Goal: Transaction & Acquisition: Subscribe to service/newsletter

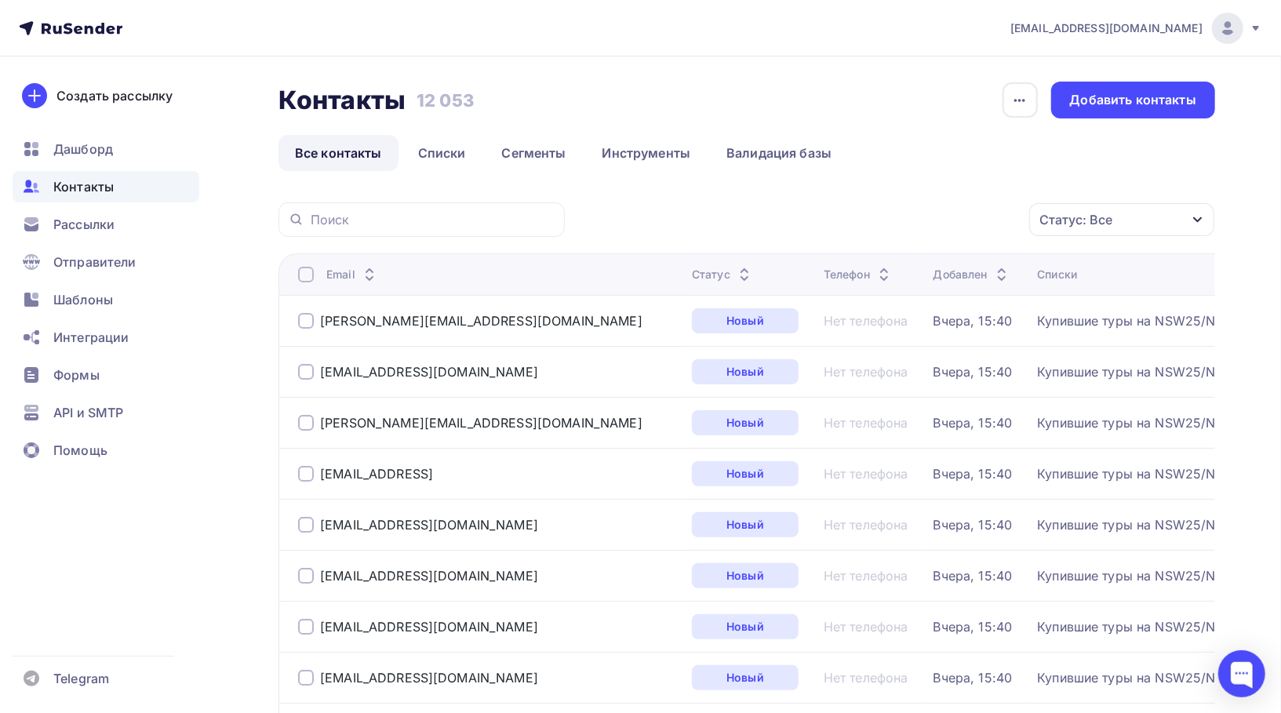
scroll to position [3, 0]
click at [443, 148] on link "Списки" at bounding box center [442, 153] width 81 height 36
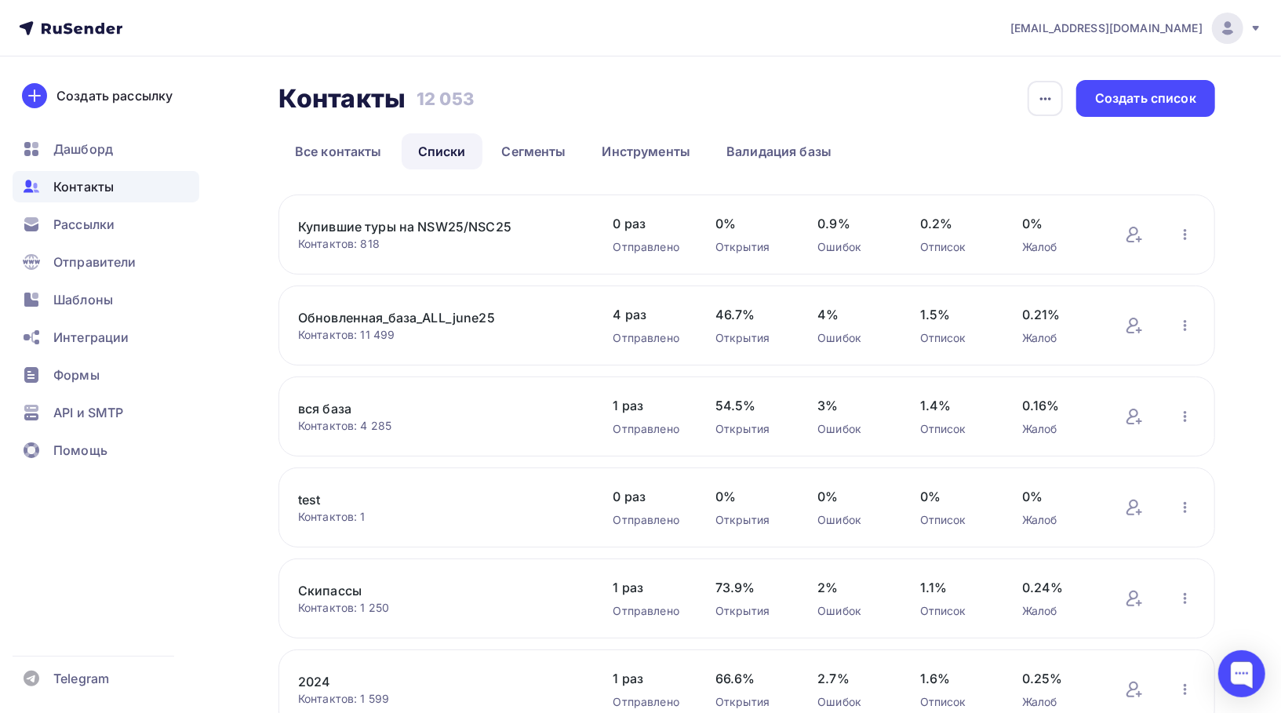
scroll to position [1, 0]
click at [122, 88] on div "Создать рассылку" at bounding box center [114, 95] width 116 height 19
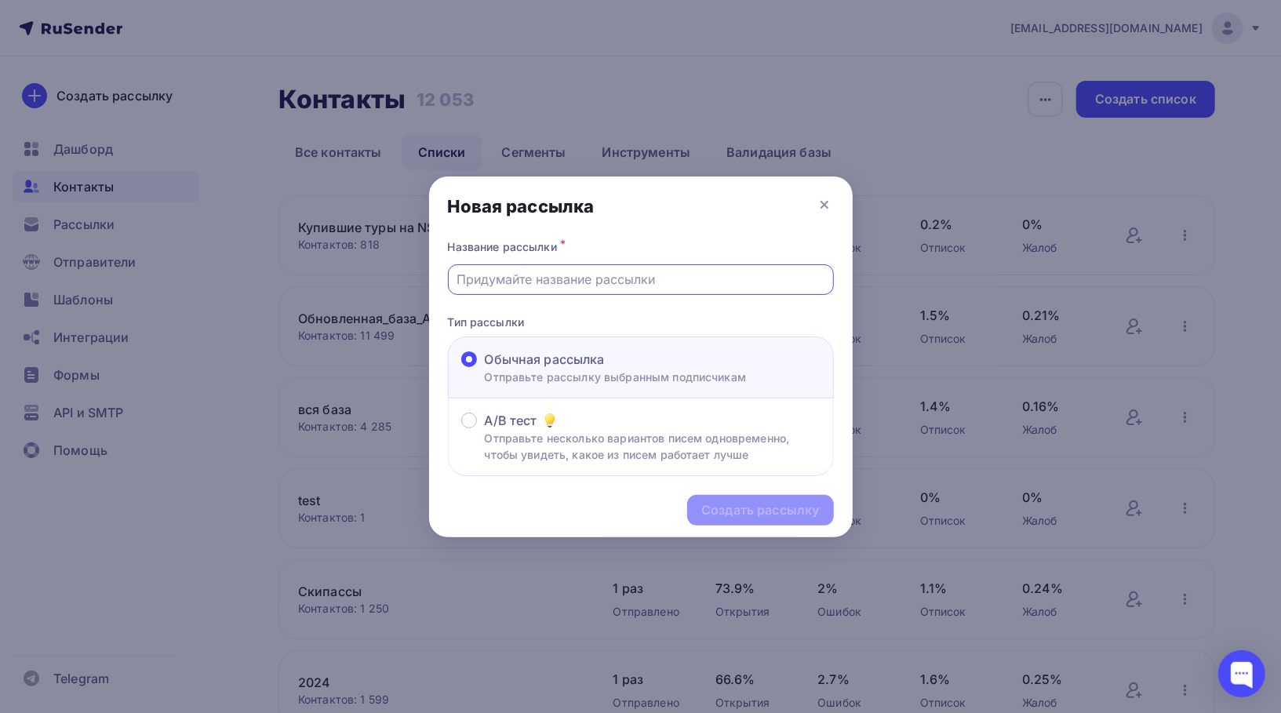
click at [544, 282] on input "text" at bounding box center [641, 279] width 368 height 19
type input "C"
type input "SportmasterPROxNSW"
click at [785, 502] on div "Создать рассылку" at bounding box center [761, 510] width 118 height 18
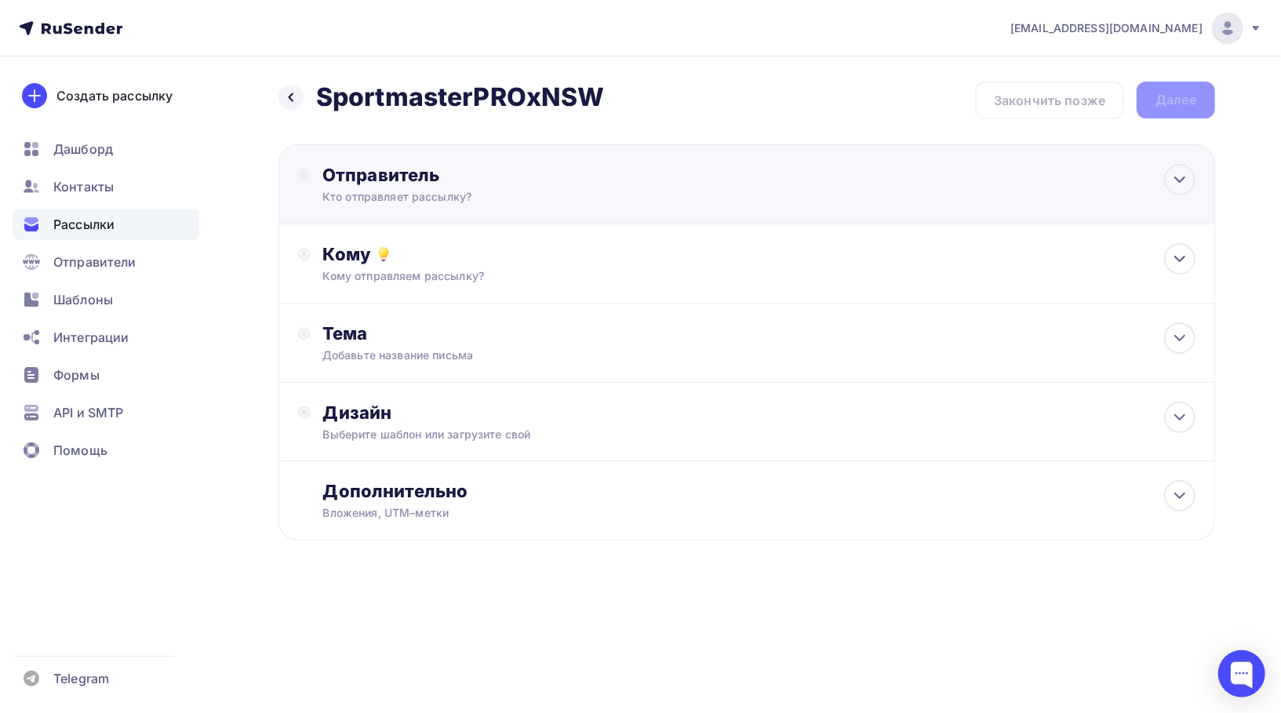
click at [428, 191] on div "Кто отправляет рассылку?" at bounding box center [476, 197] width 306 height 16
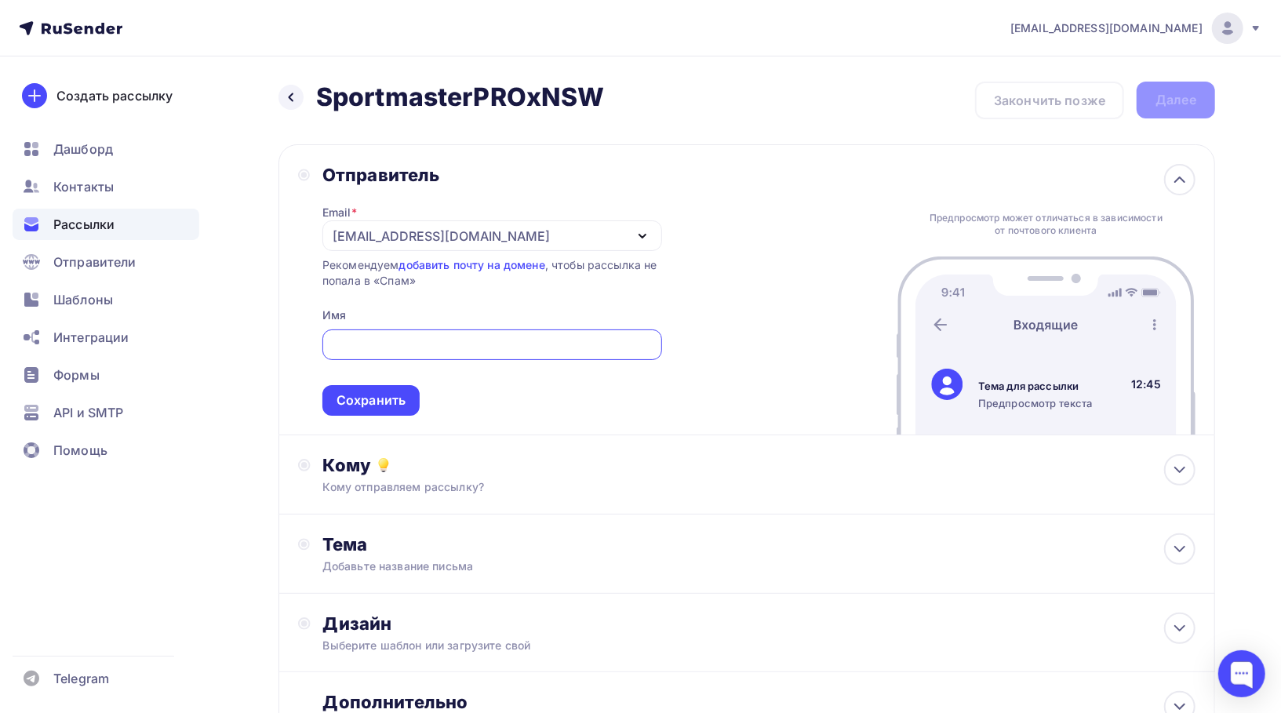
click at [430, 236] on div "[EMAIL_ADDRESS][DOMAIN_NAME]" at bounding box center [441, 236] width 217 height 19
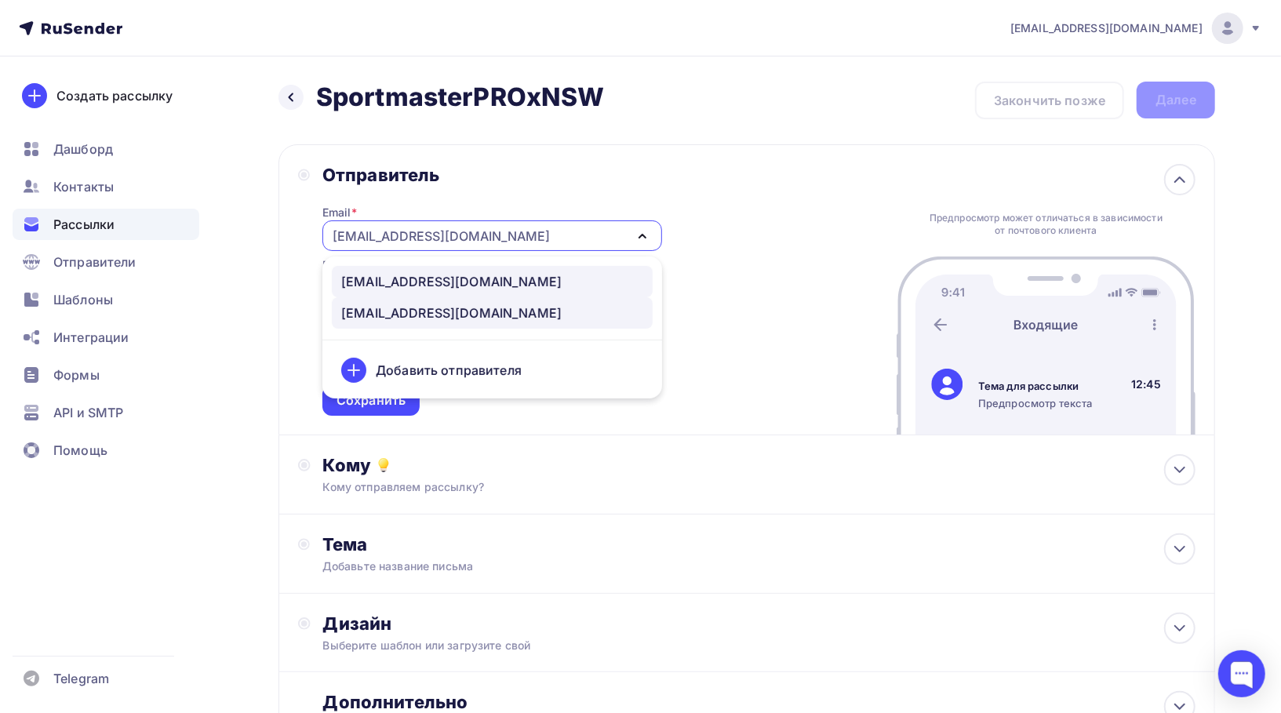
click at [434, 278] on div "newstarcamp@nswpay.ru" at bounding box center [451, 281] width 220 height 19
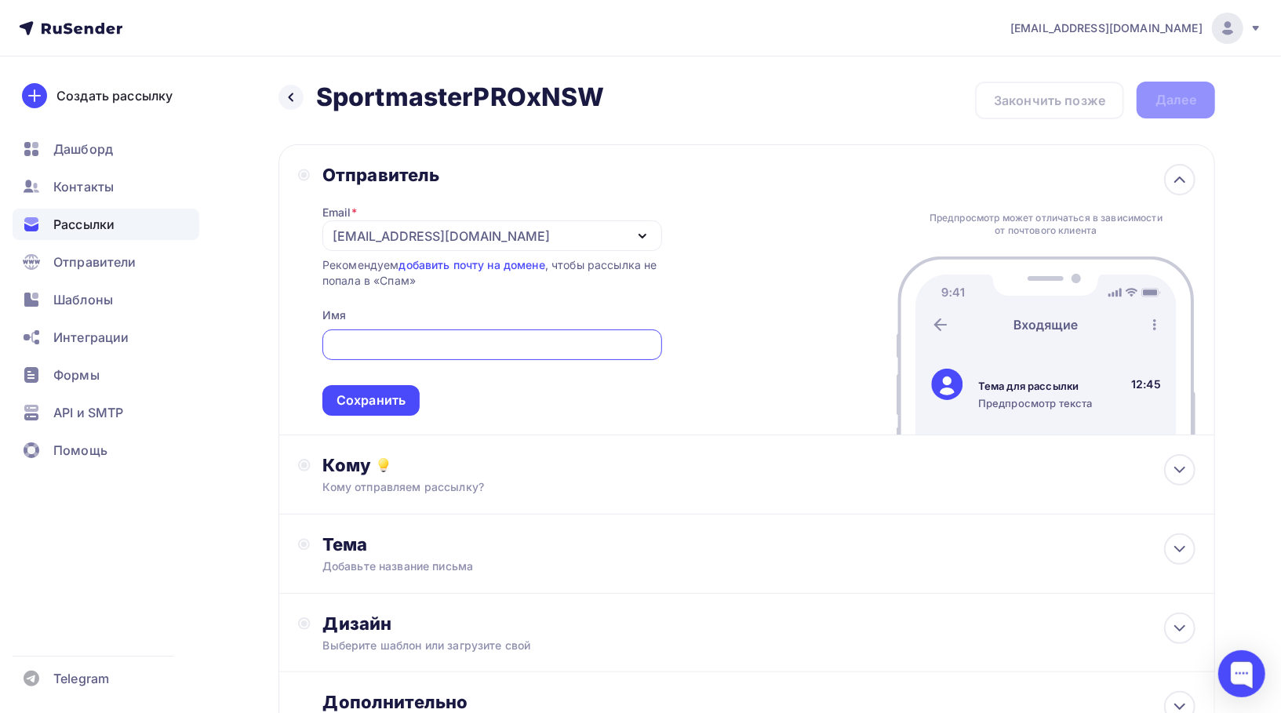
click at [442, 338] on input "text" at bounding box center [492, 345] width 322 height 19
type input "NEW STAR FESTIVALS"
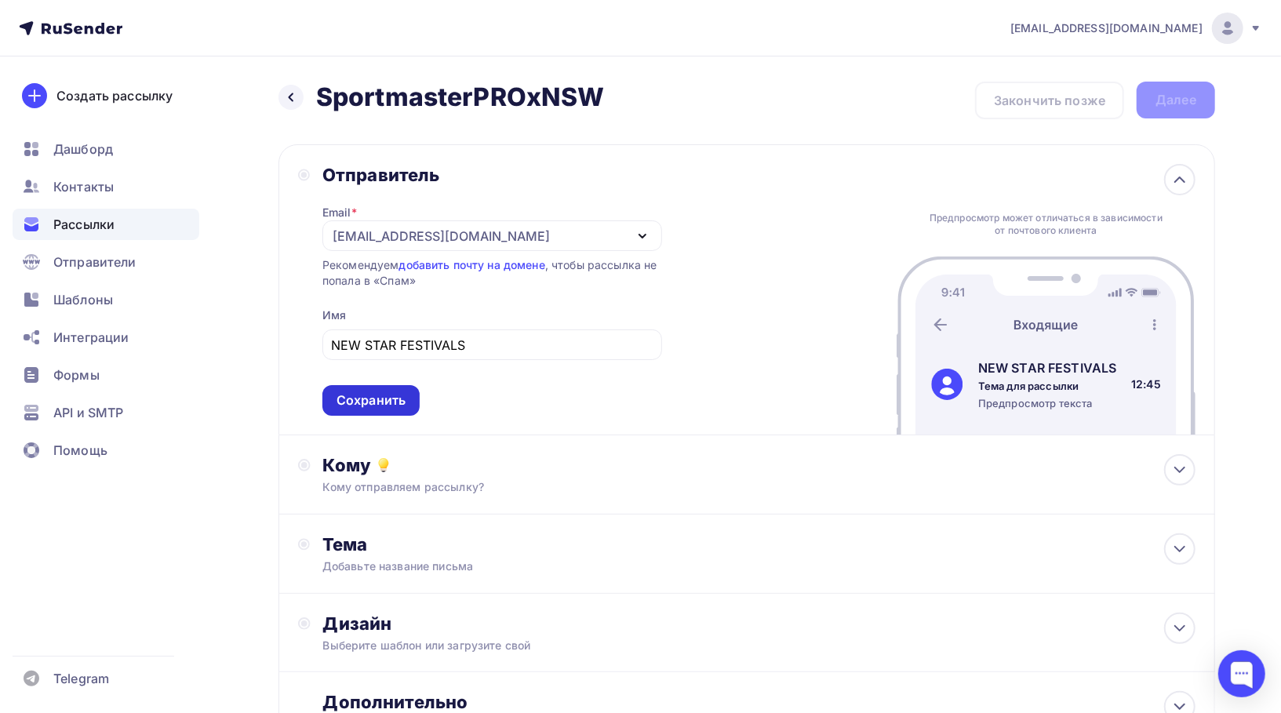
click at [388, 410] on div "Сохранить" at bounding box center [371, 400] width 97 height 31
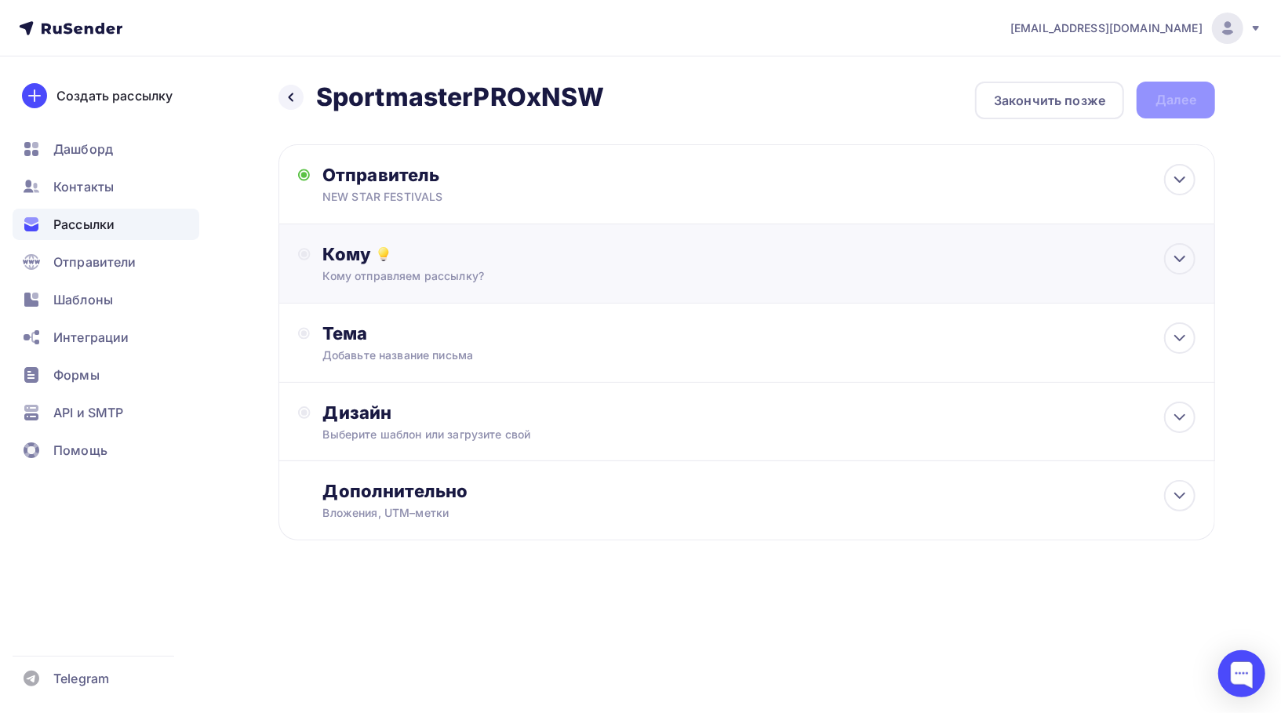
click at [461, 272] on div "Кому отправляем рассылку?" at bounding box center [715, 276] width 785 height 16
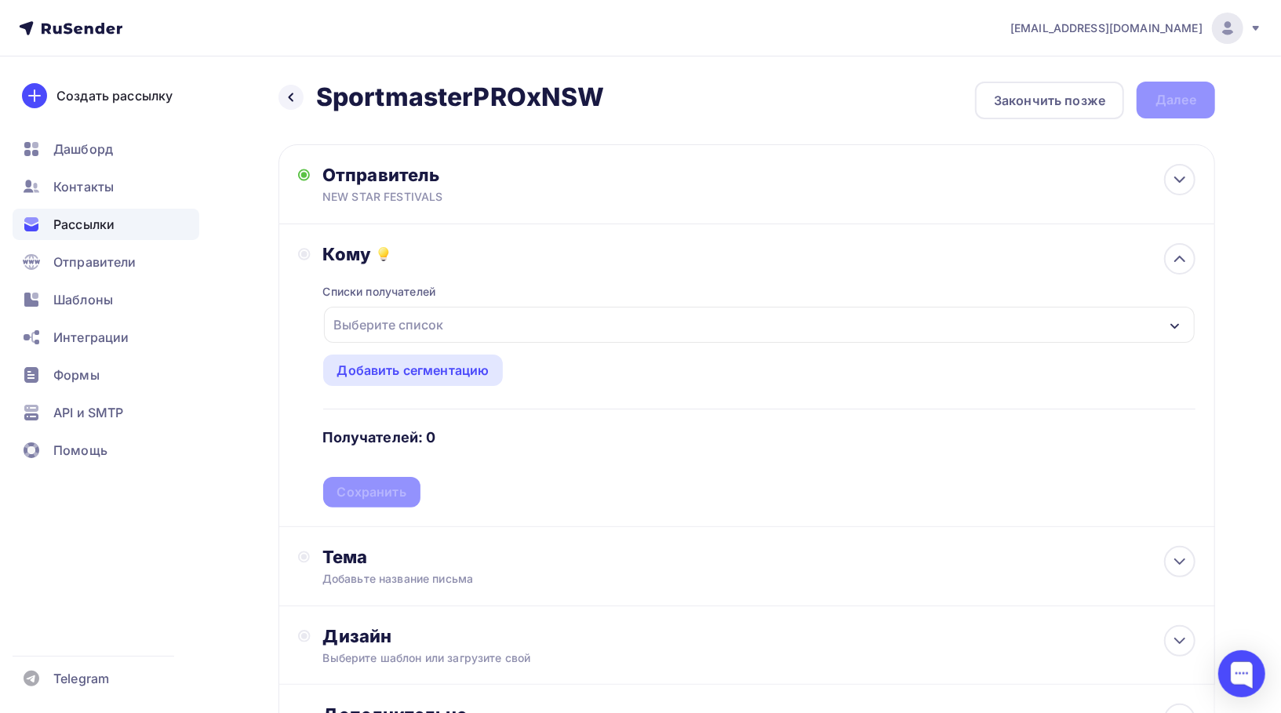
click at [450, 328] on div "Выберите список" at bounding box center [759, 325] width 871 height 36
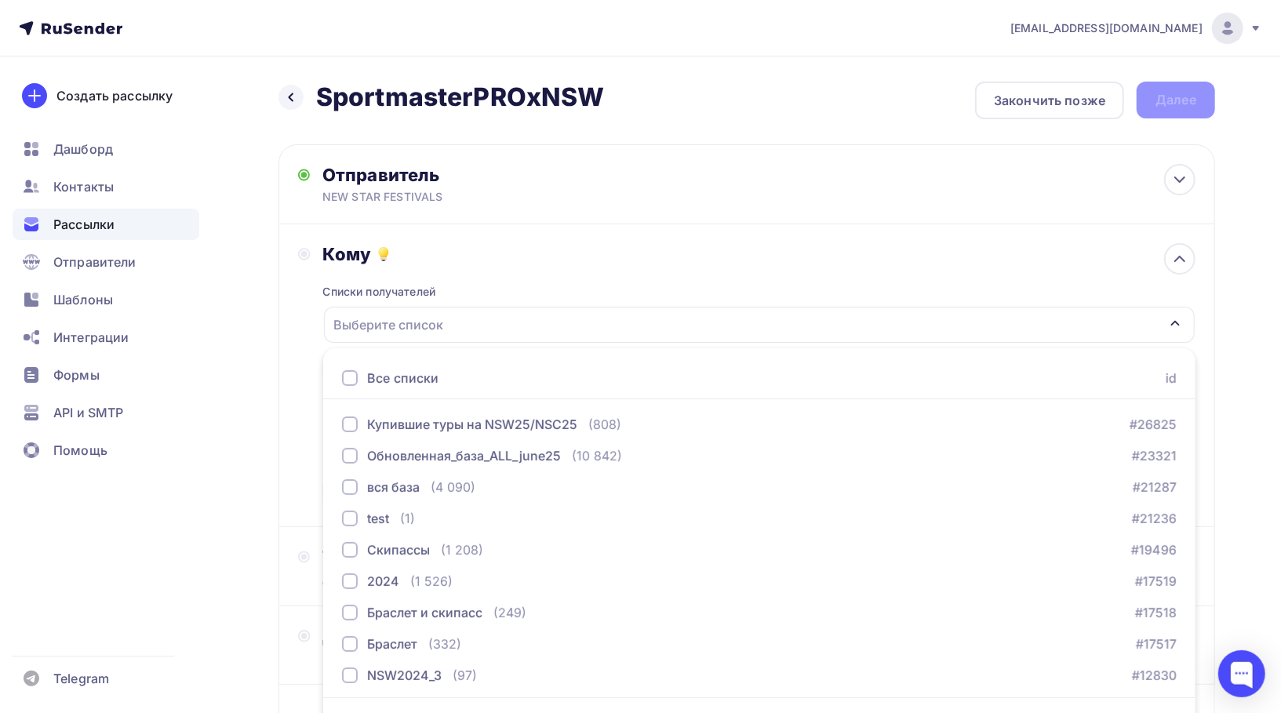
scroll to position [40, 0]
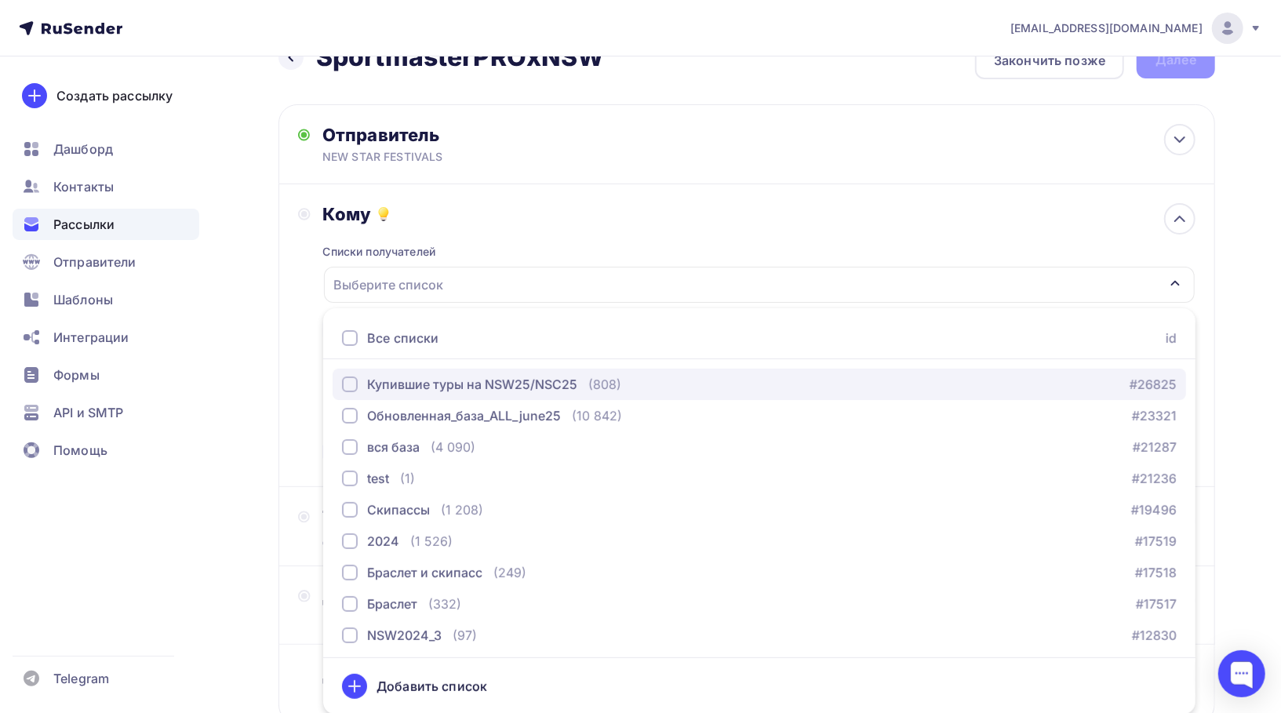
click at [444, 381] on div "Купившие туры на NSW25/NSC25" at bounding box center [472, 384] width 210 height 19
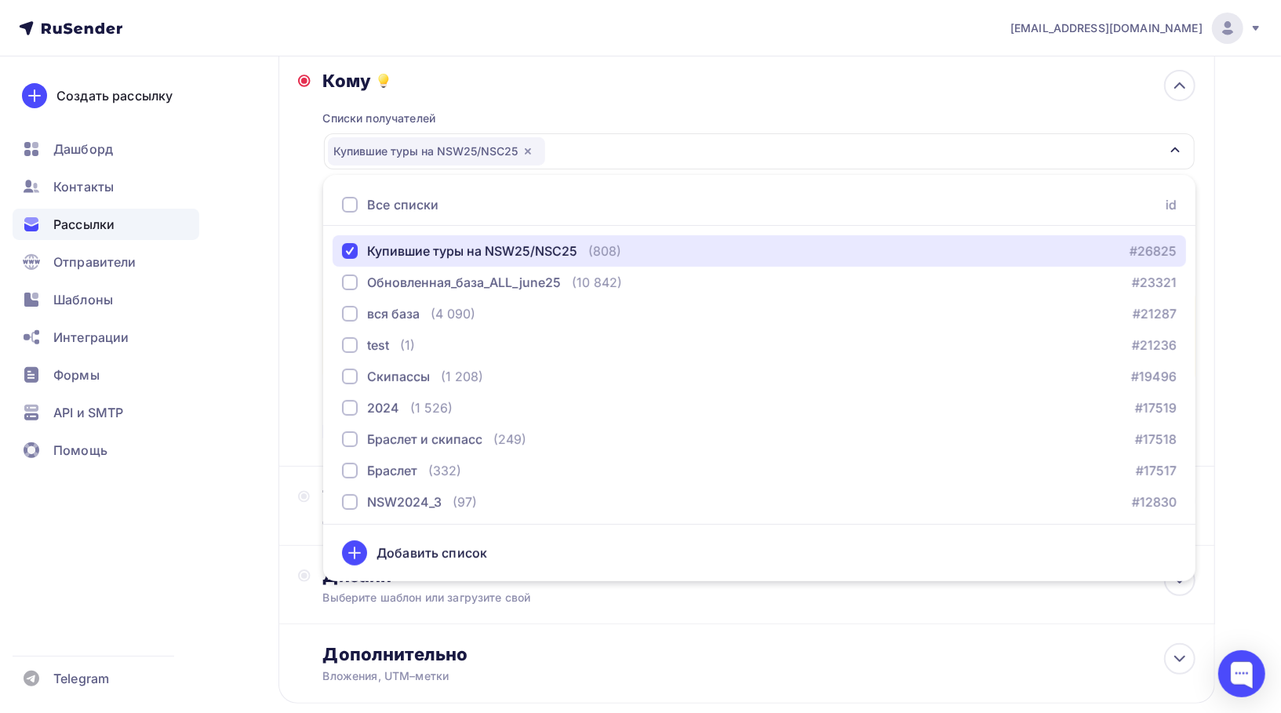
scroll to position [71, 0]
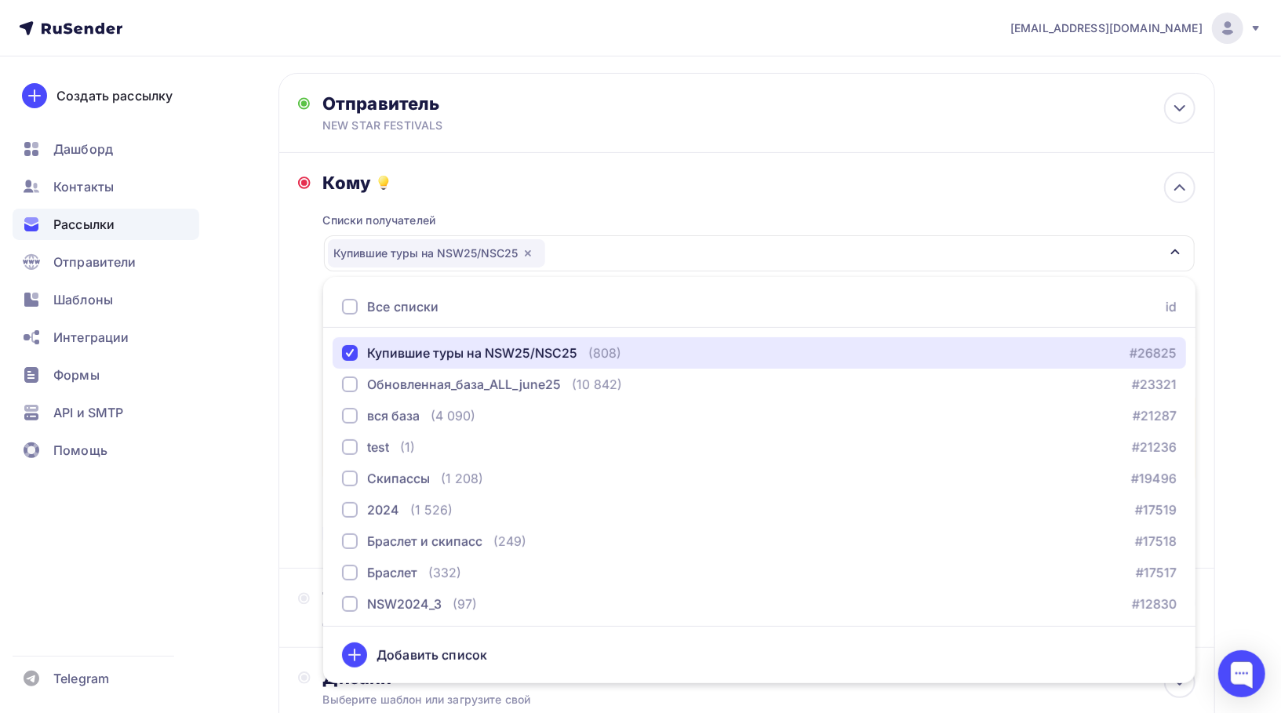
click at [1172, 252] on icon "button" at bounding box center [1176, 252] width 9 height 5
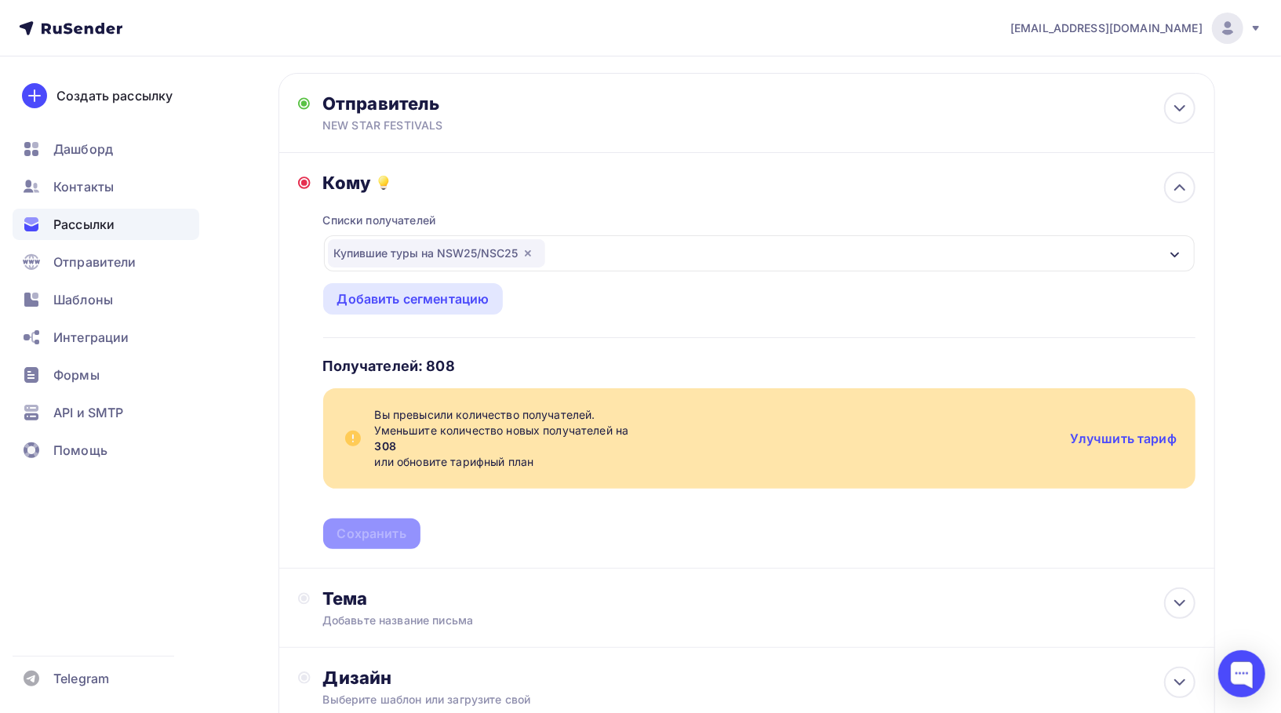
click at [1163, 429] on div "Улучшить тариф" at bounding box center [1123, 438] width 107 height 19
click at [1164, 439] on link "Улучшить тариф" at bounding box center [1123, 439] width 107 height 16
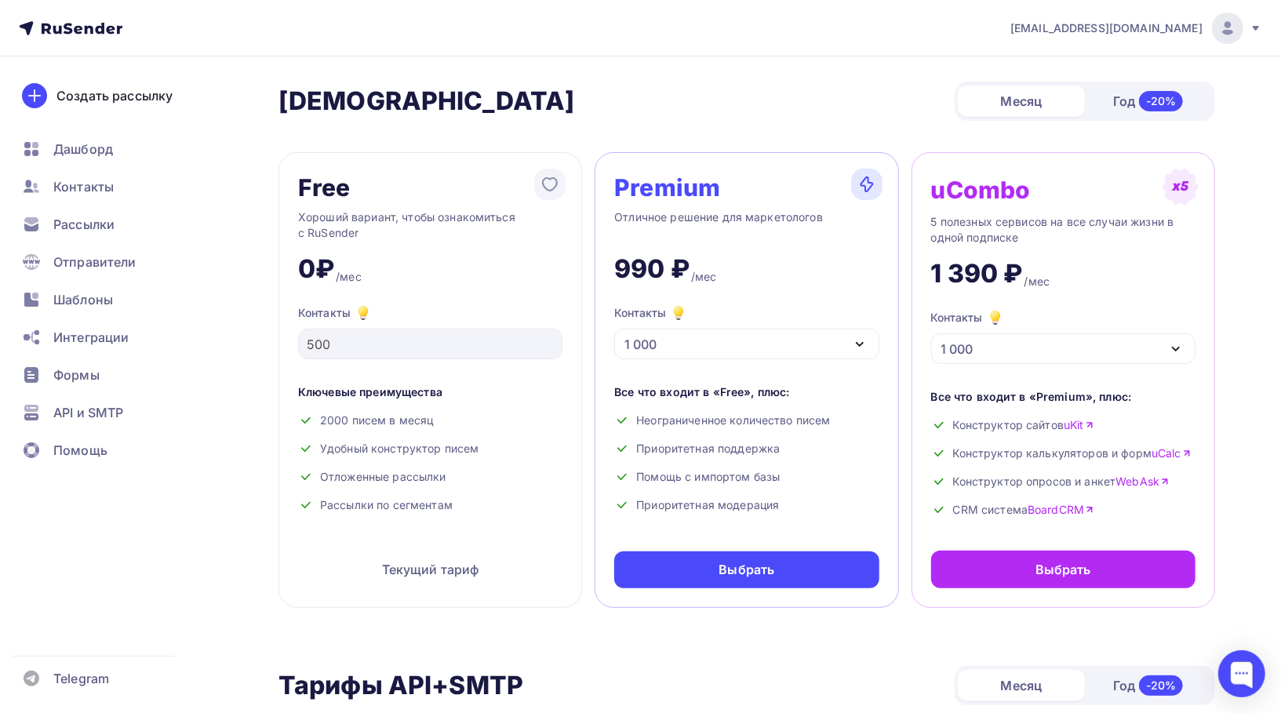
click at [735, 371] on div "Premium Отличное решение для маркетологов 990 ₽ /мес Контакты 1 000 1 000 2 000…" at bounding box center [747, 380] width 304 height 456
click at [731, 348] on div "1 000" at bounding box center [746, 344] width 264 height 31
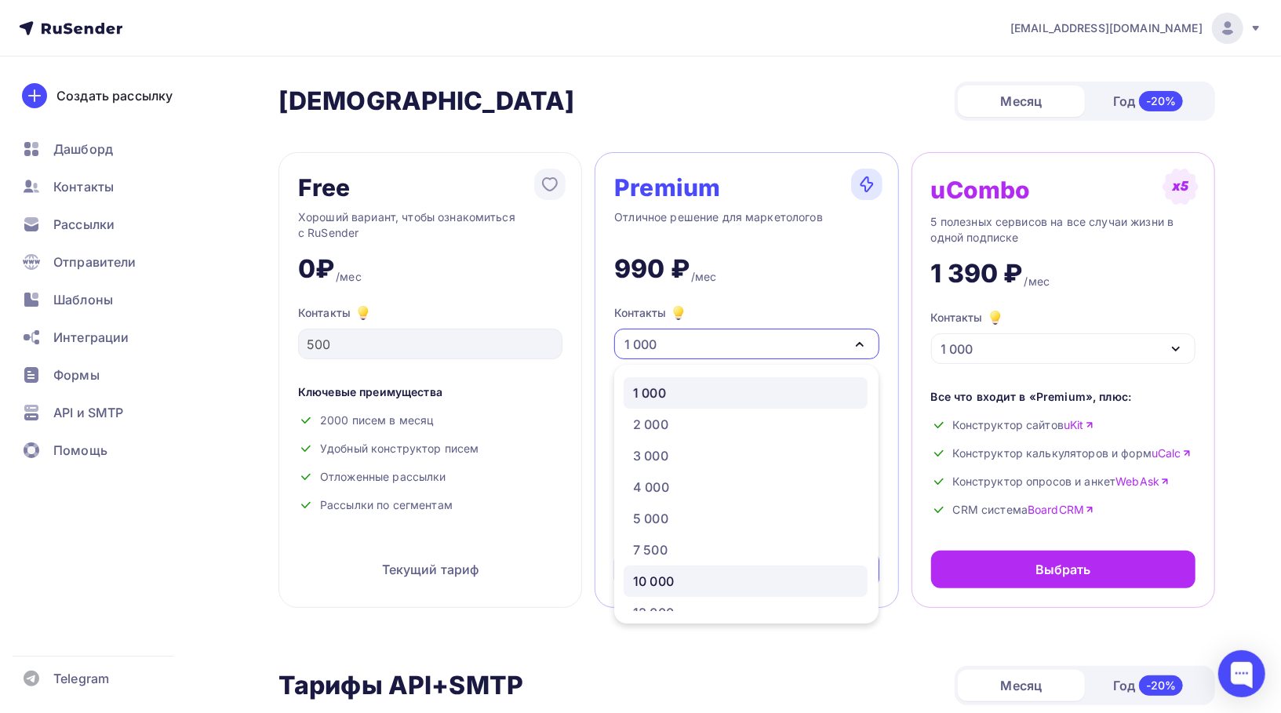
click at [681, 574] on div "10 000" at bounding box center [745, 581] width 225 height 19
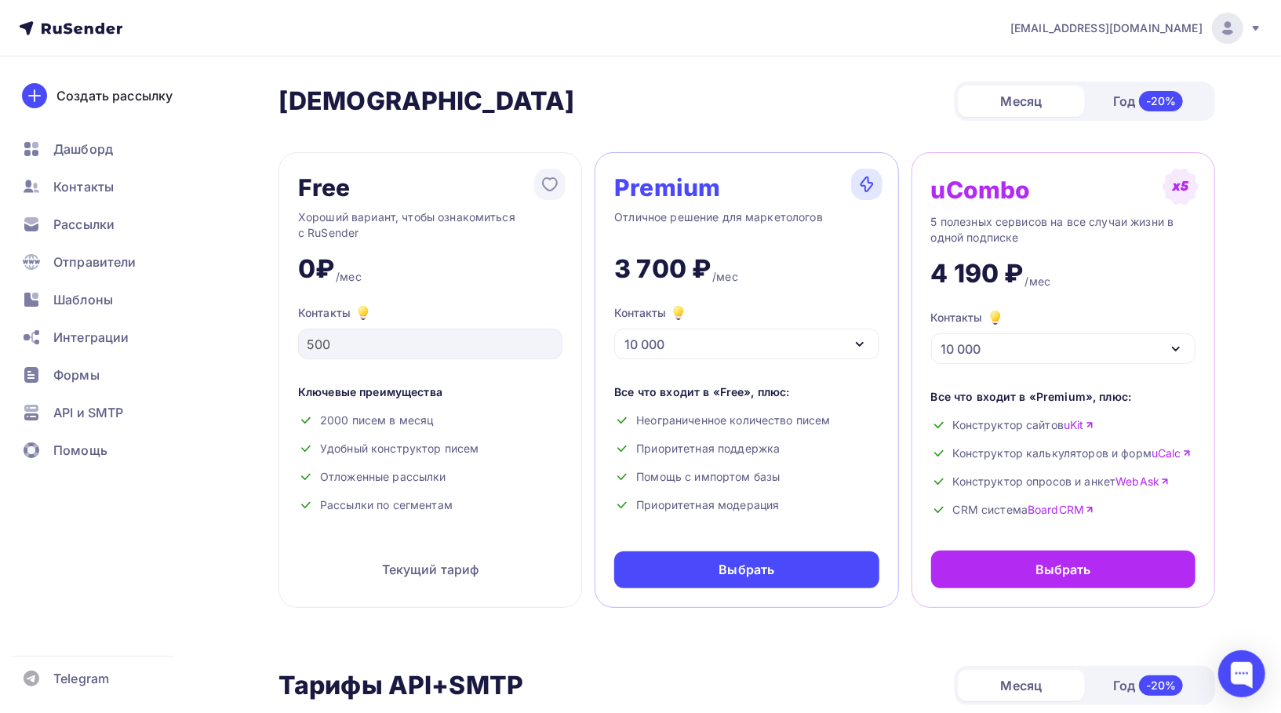
click at [734, 346] on div "10 000" at bounding box center [746, 344] width 264 height 31
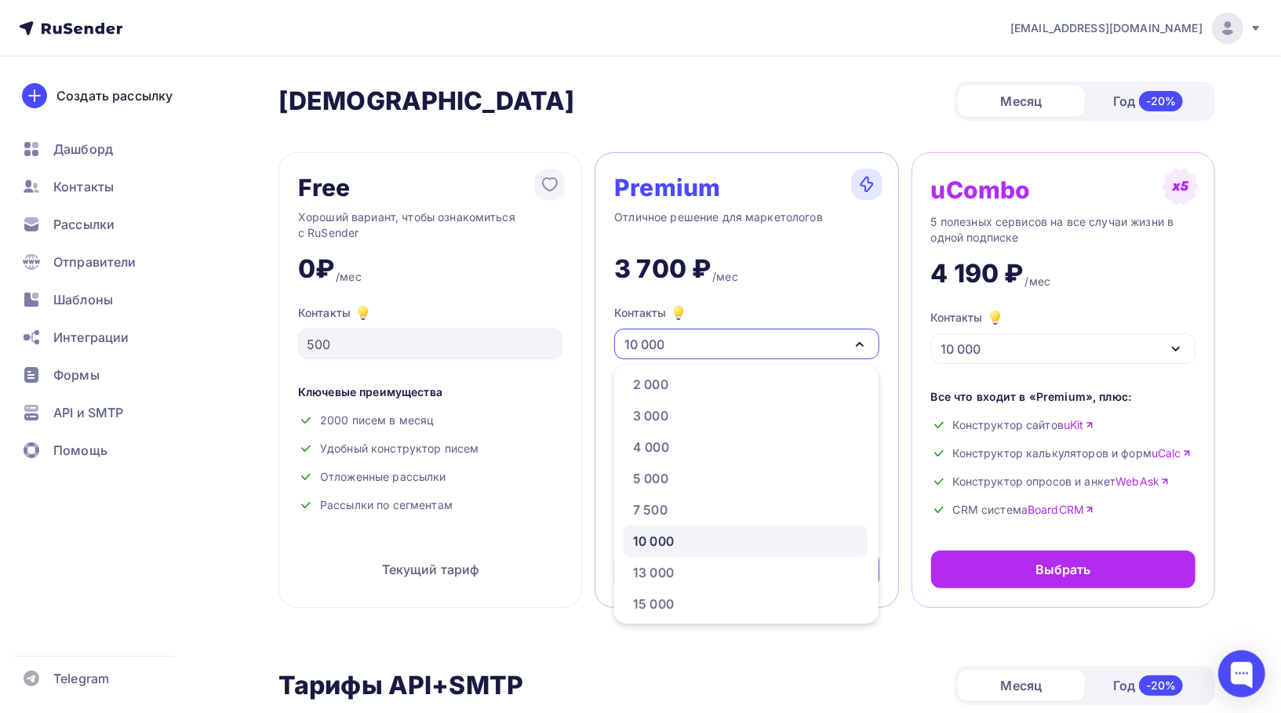
scroll to position [42, 0]
click at [691, 570] on div "13 000" at bounding box center [745, 571] width 225 height 19
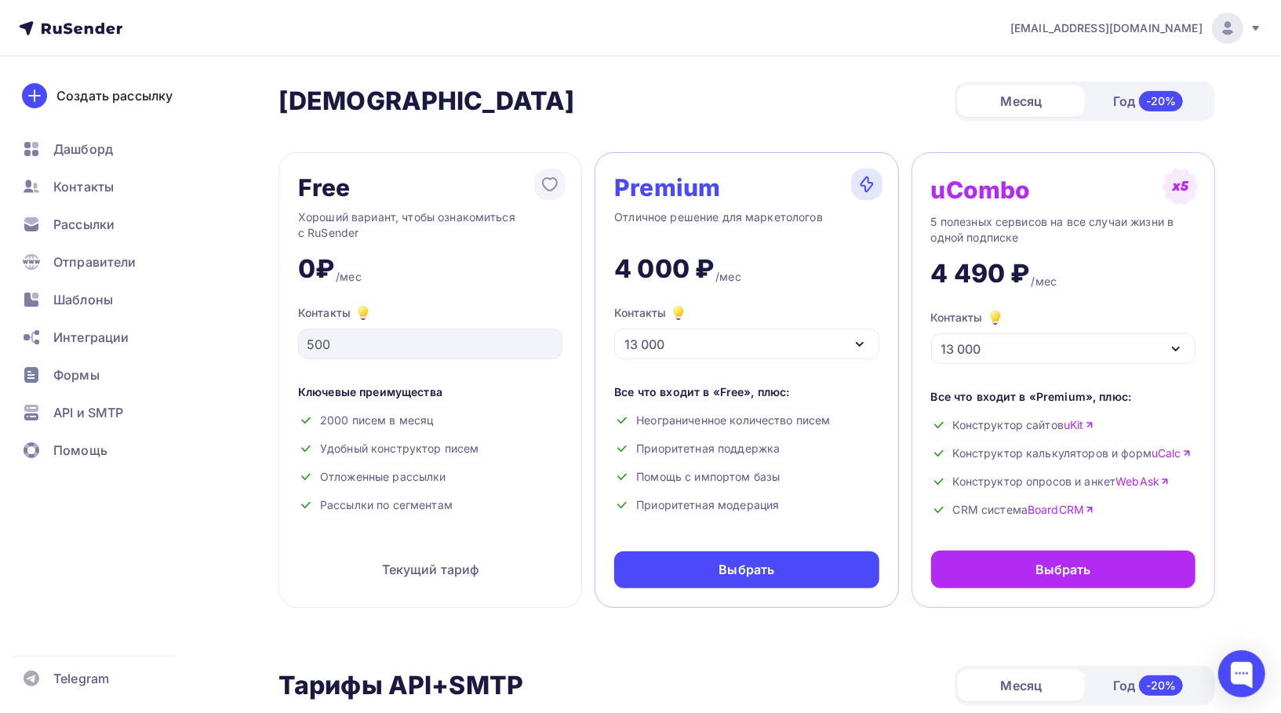
click at [727, 345] on div "13 000" at bounding box center [746, 344] width 264 height 31
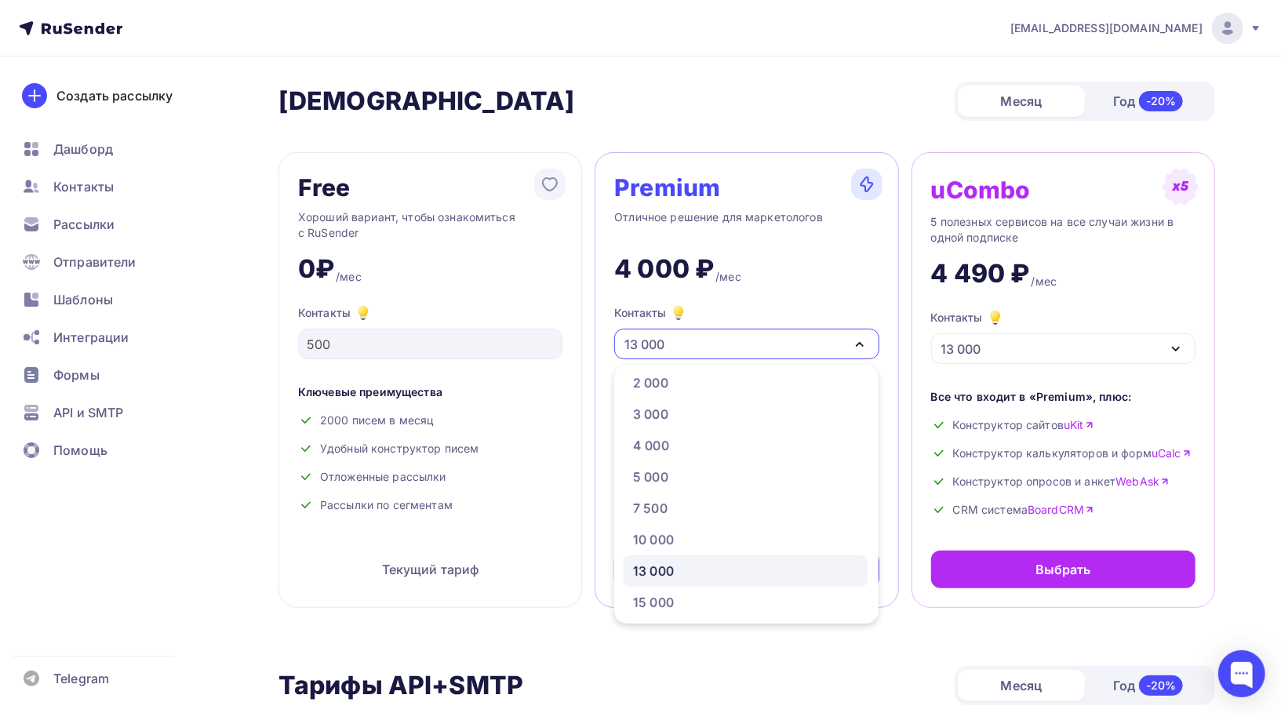
click at [727, 345] on div "13 000" at bounding box center [746, 344] width 264 height 31
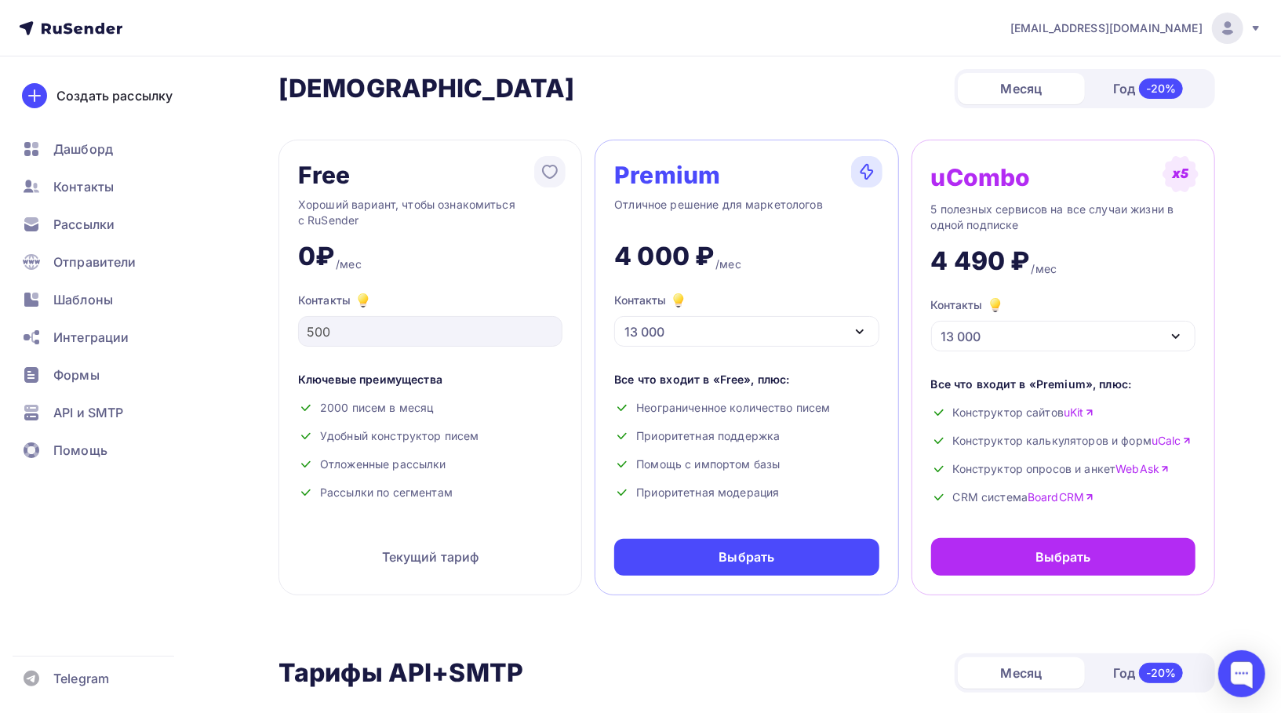
scroll to position [0, 0]
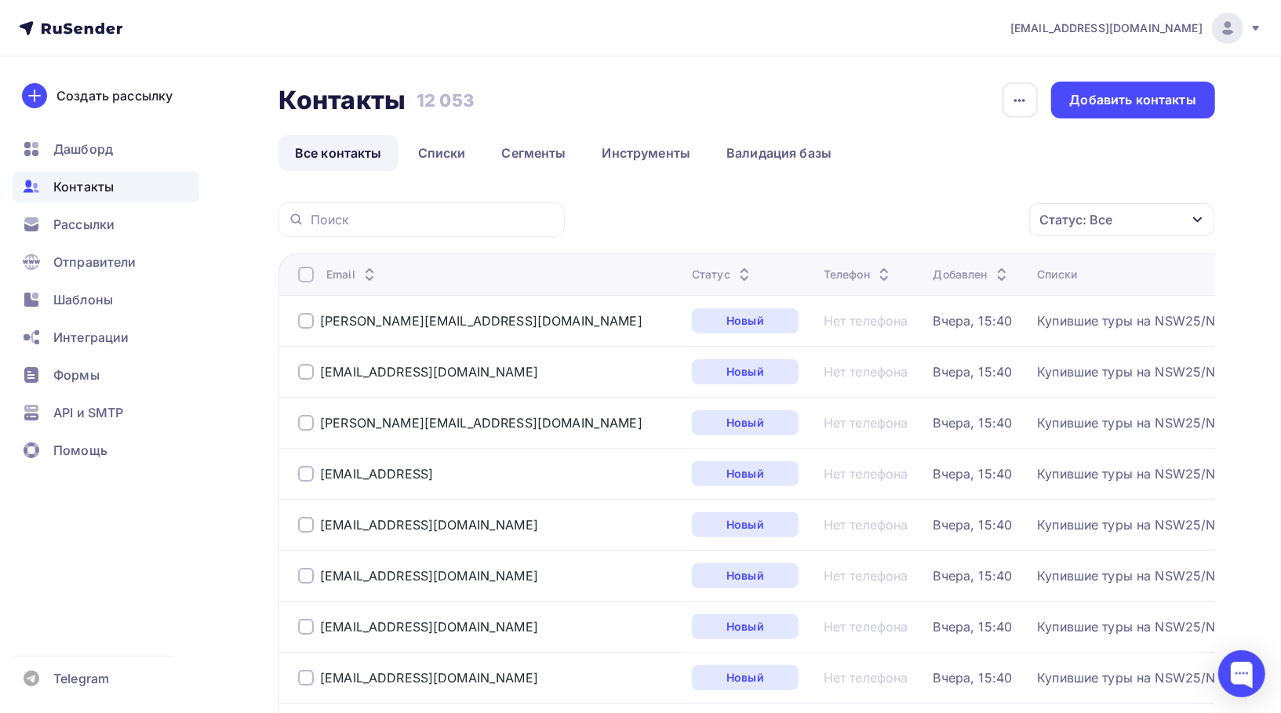
click at [1247, 25] on div "[EMAIL_ADDRESS][DOMAIN_NAME]" at bounding box center [1137, 28] width 252 height 31
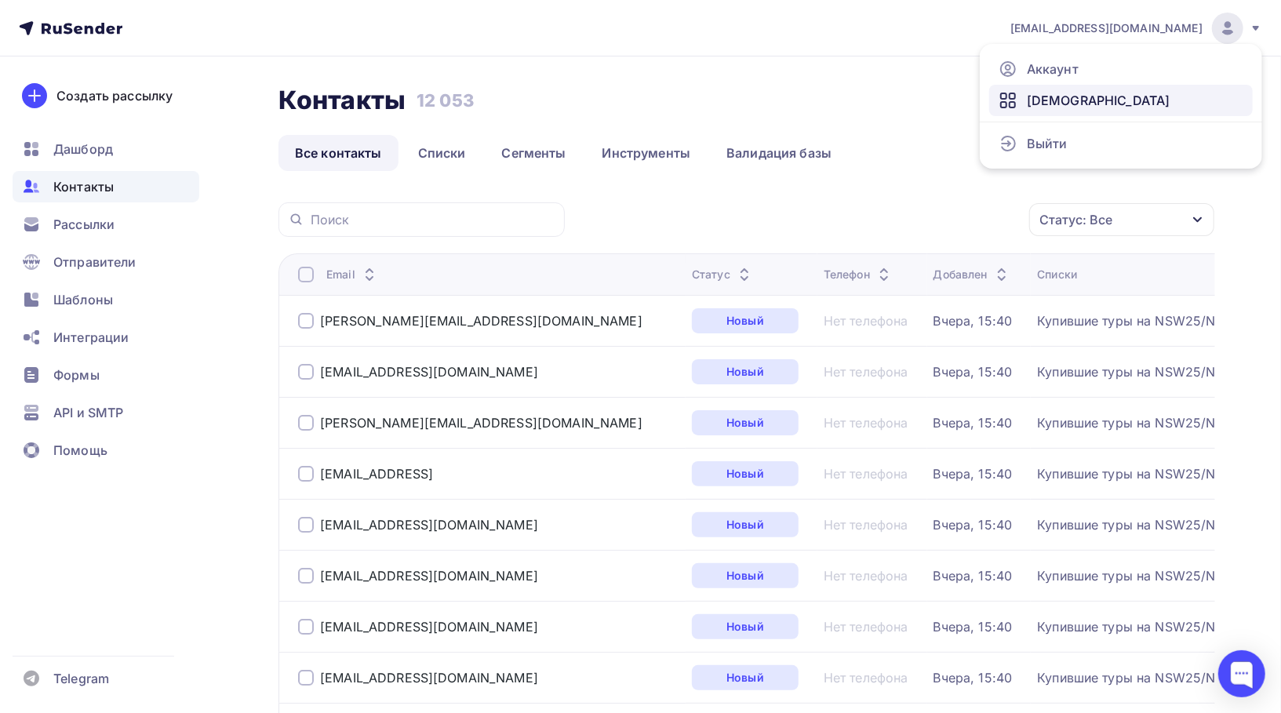
click at [1071, 104] on span "[DEMOGRAPHIC_DATA]" at bounding box center [1099, 100] width 144 height 19
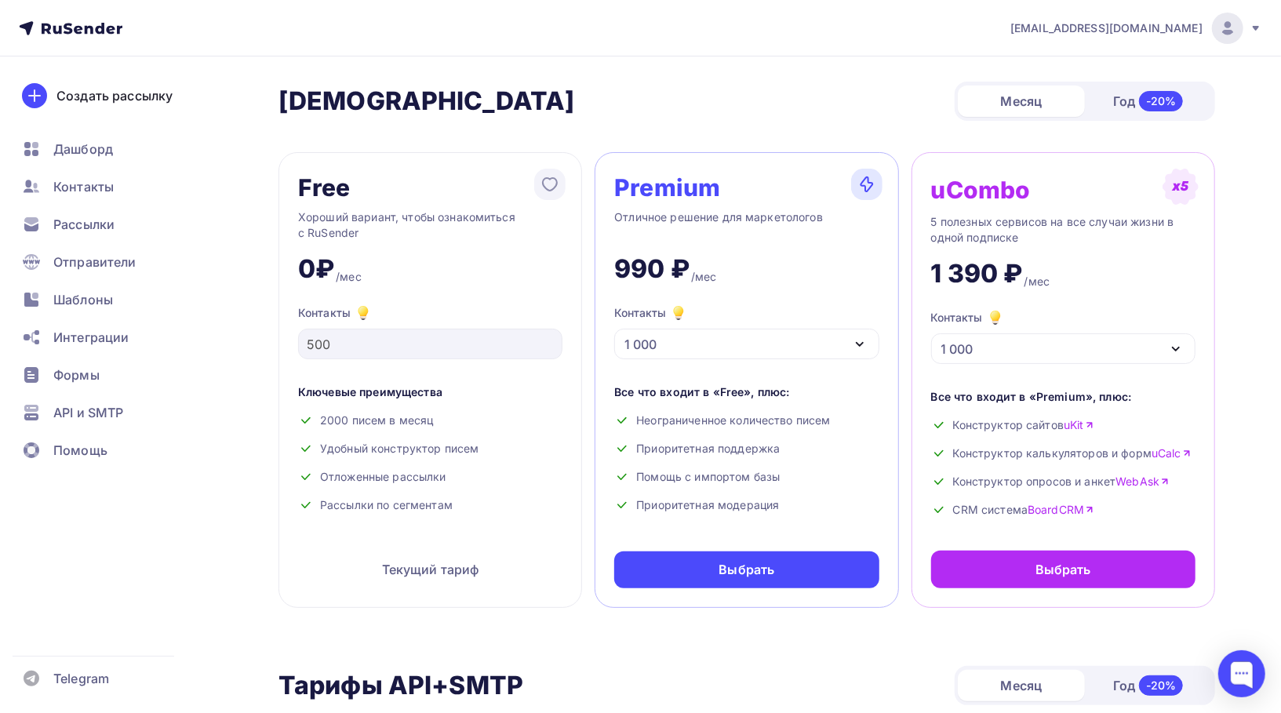
click at [756, 356] on div "1 000" at bounding box center [746, 344] width 264 height 31
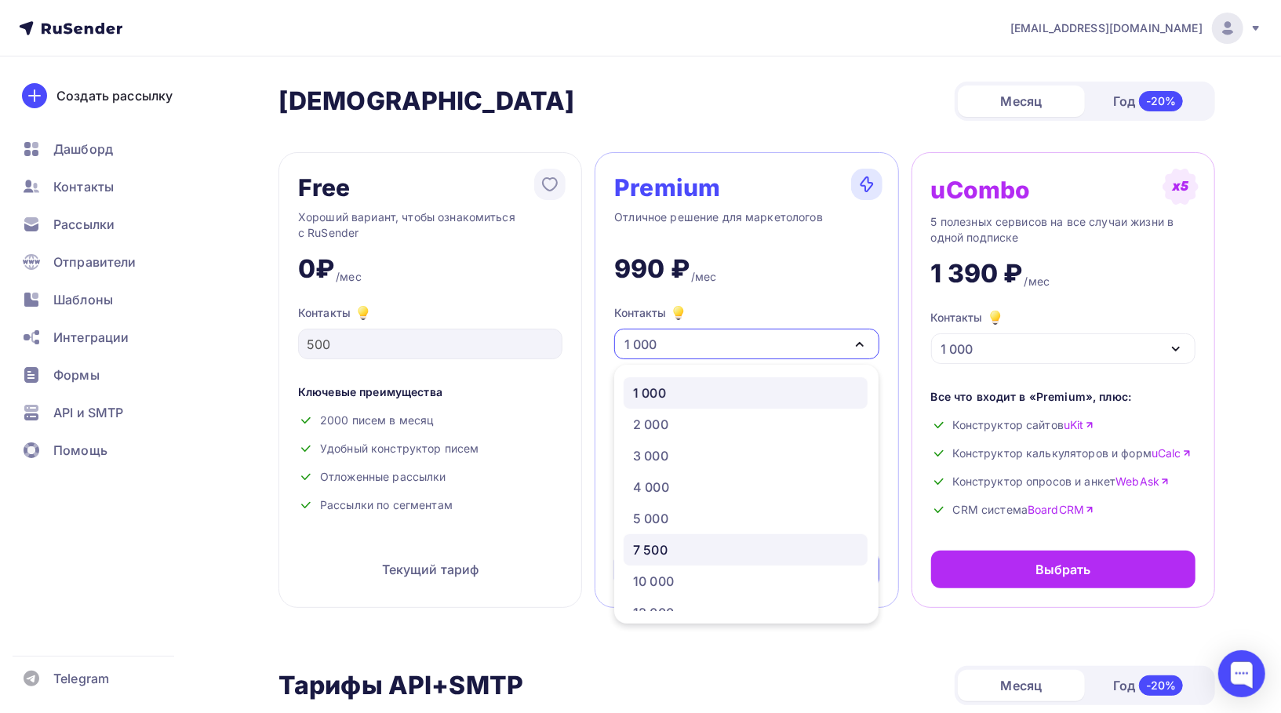
scroll to position [95, 0]
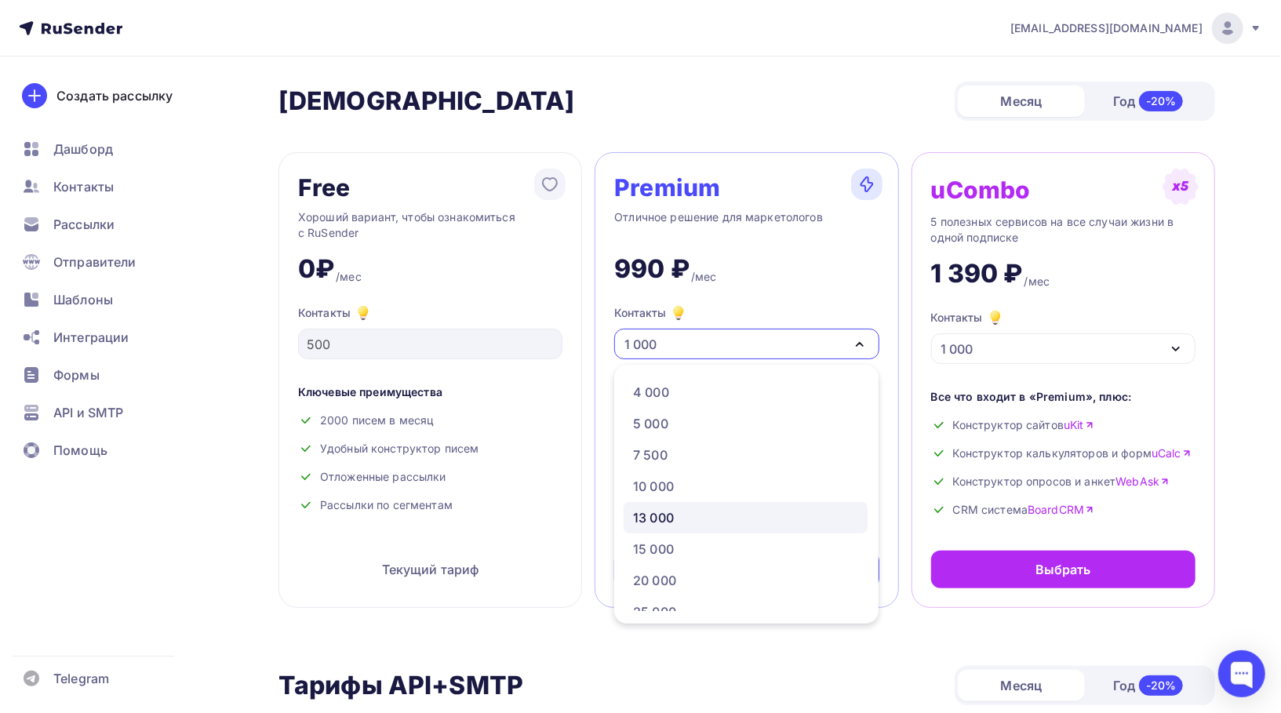
click at [698, 506] on link "13 000" at bounding box center [746, 517] width 244 height 31
